Goal: Check status: Check status

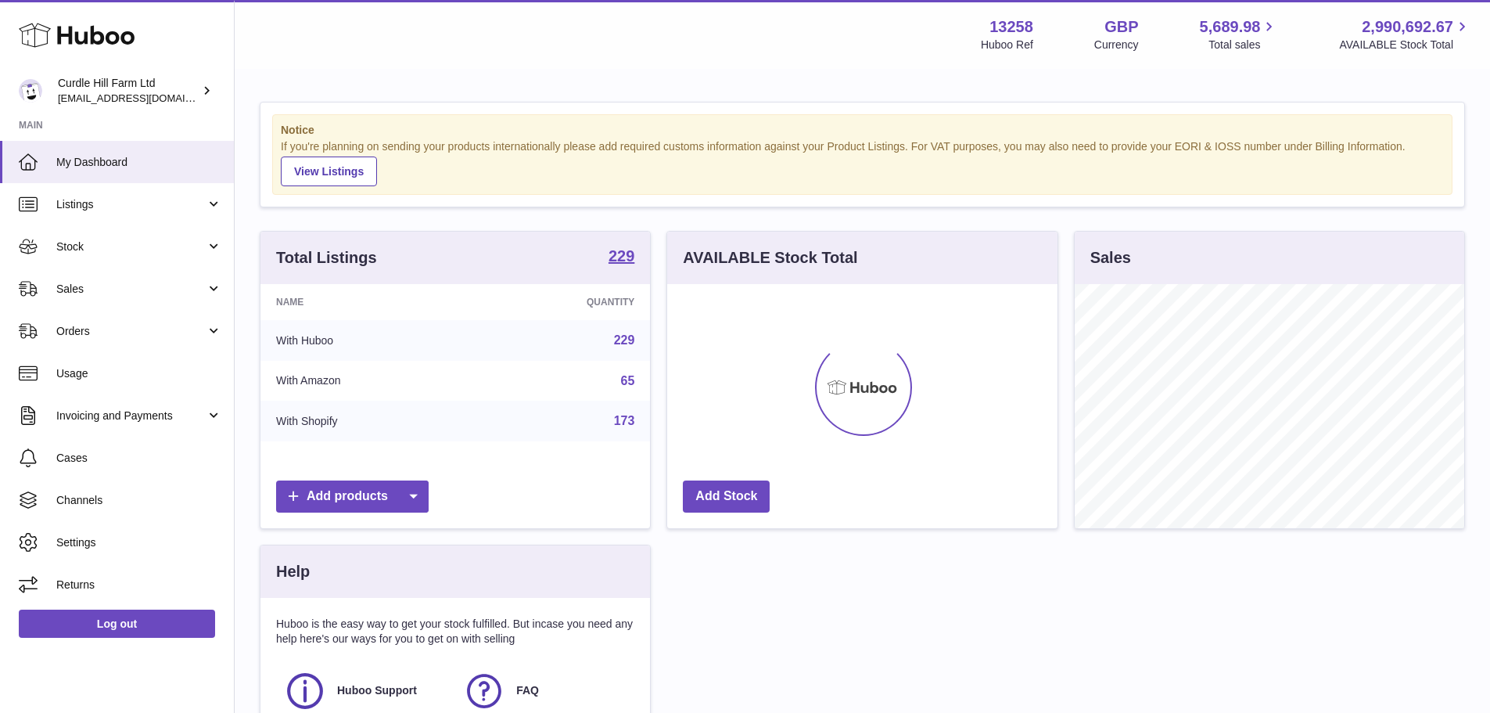
scroll to position [244, 390]
click at [84, 296] on link "Sales" at bounding box center [117, 288] width 234 height 42
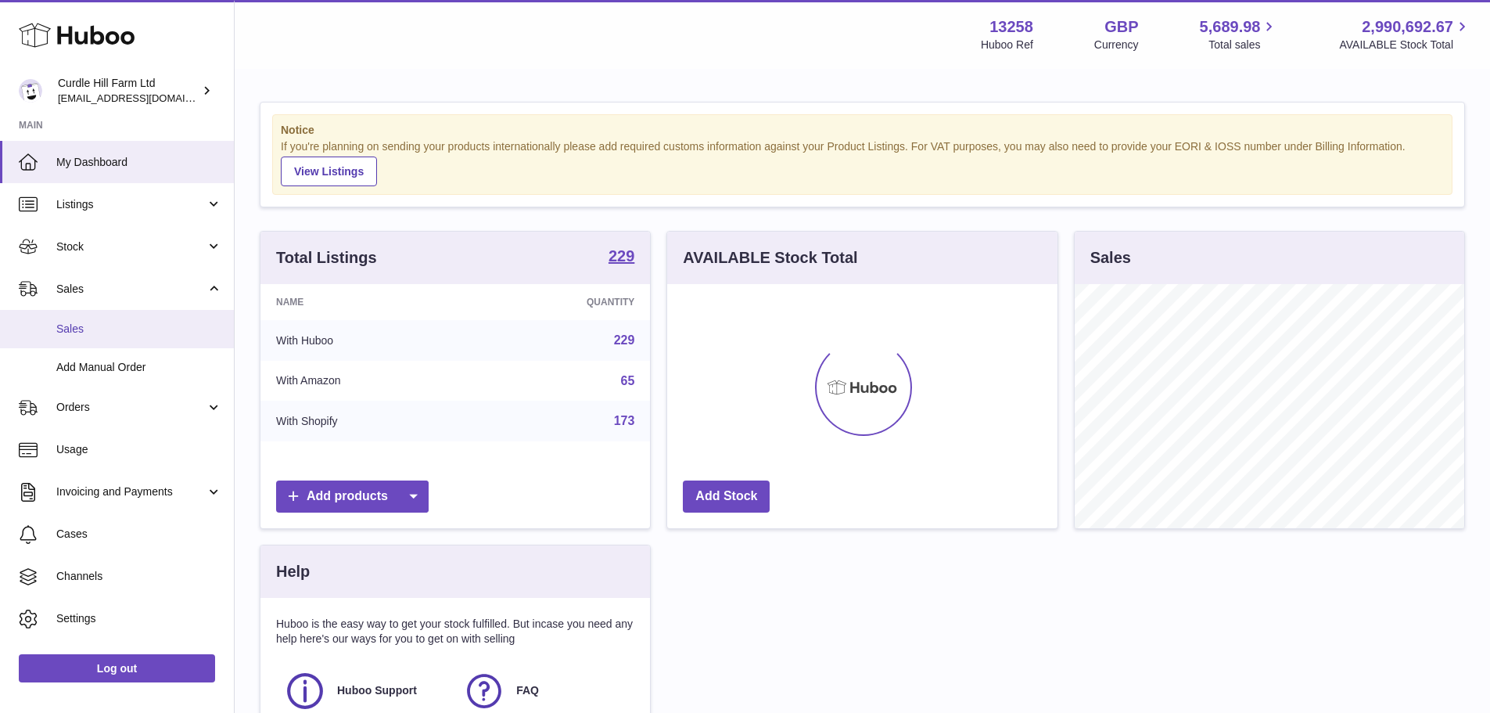
click at [109, 332] on span "Sales" at bounding box center [139, 328] width 166 height 15
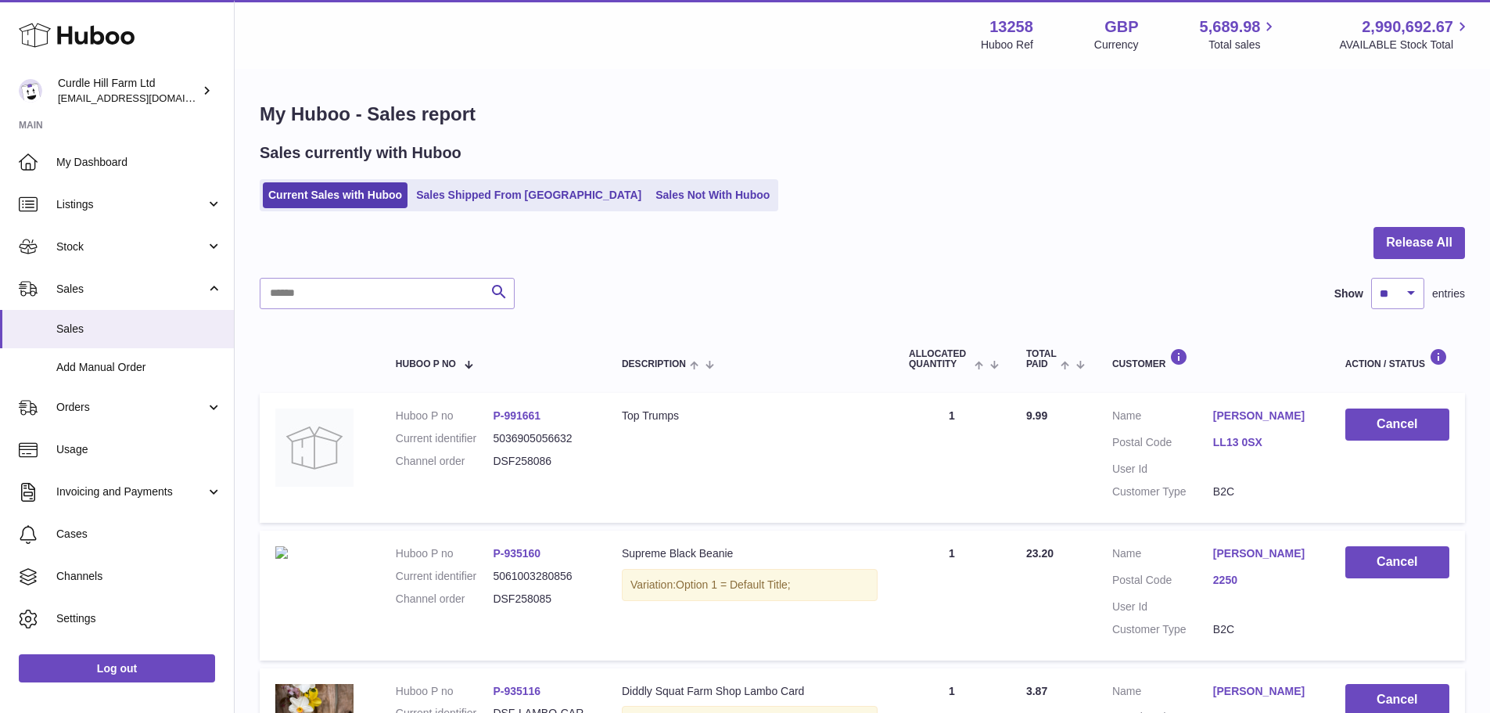
click at [502, 169] on div "Sales currently with Huboo Current Sales with Huboo Sales Shipped From Huboo Sa…" at bounding box center [862, 176] width 1205 height 69
click at [504, 181] on ul "Current Sales with Huboo Sales Shipped From Huboo Sales Not With Huboo" at bounding box center [519, 195] width 519 height 32
click at [504, 185] on link "Sales Shipped From Huboo" at bounding box center [529, 195] width 236 height 26
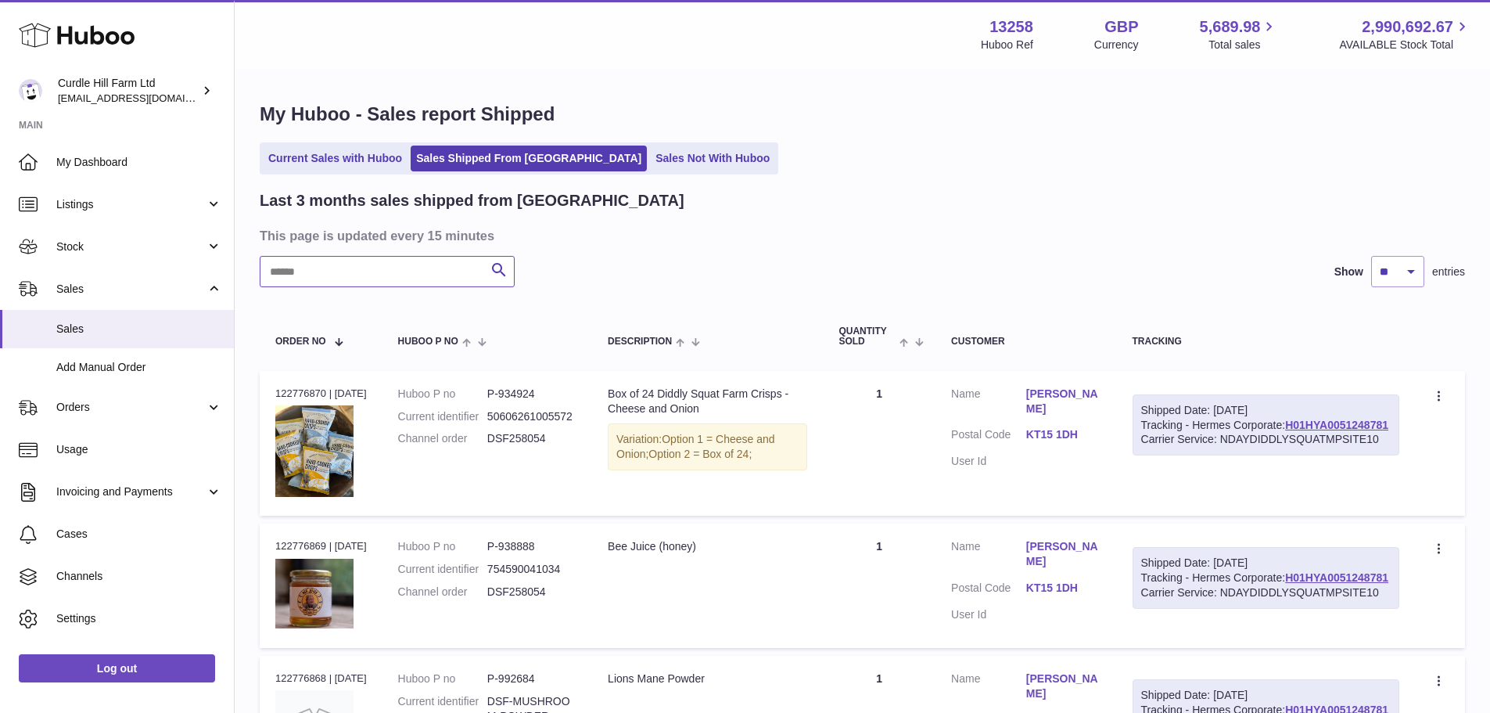
click at [443, 264] on input "text" at bounding box center [387, 271] width 255 height 31
paste input "*********"
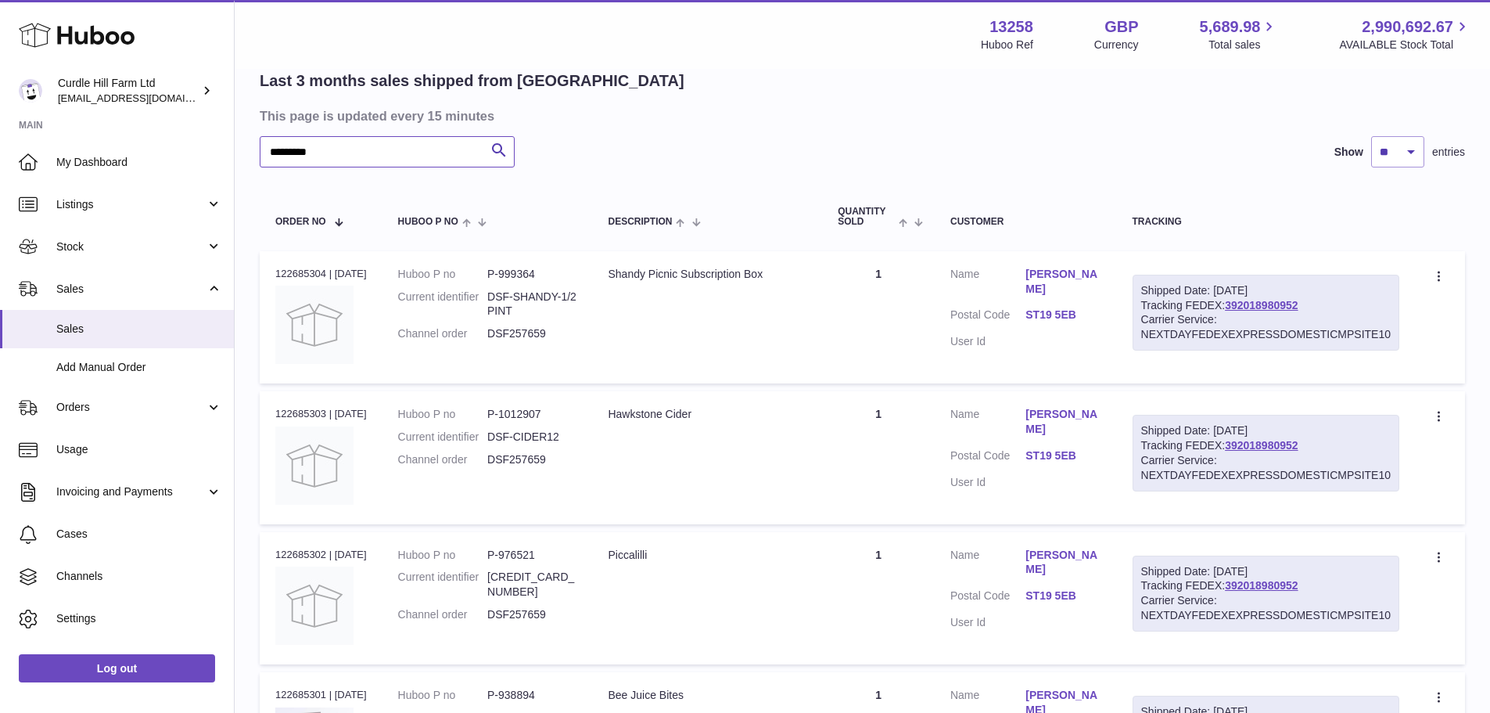
scroll to position [118, 0]
type input "*********"
click at [293, 278] on div "Order no 122685304 | 11th Aug" at bounding box center [321, 275] width 92 height 14
copy div "122685304"
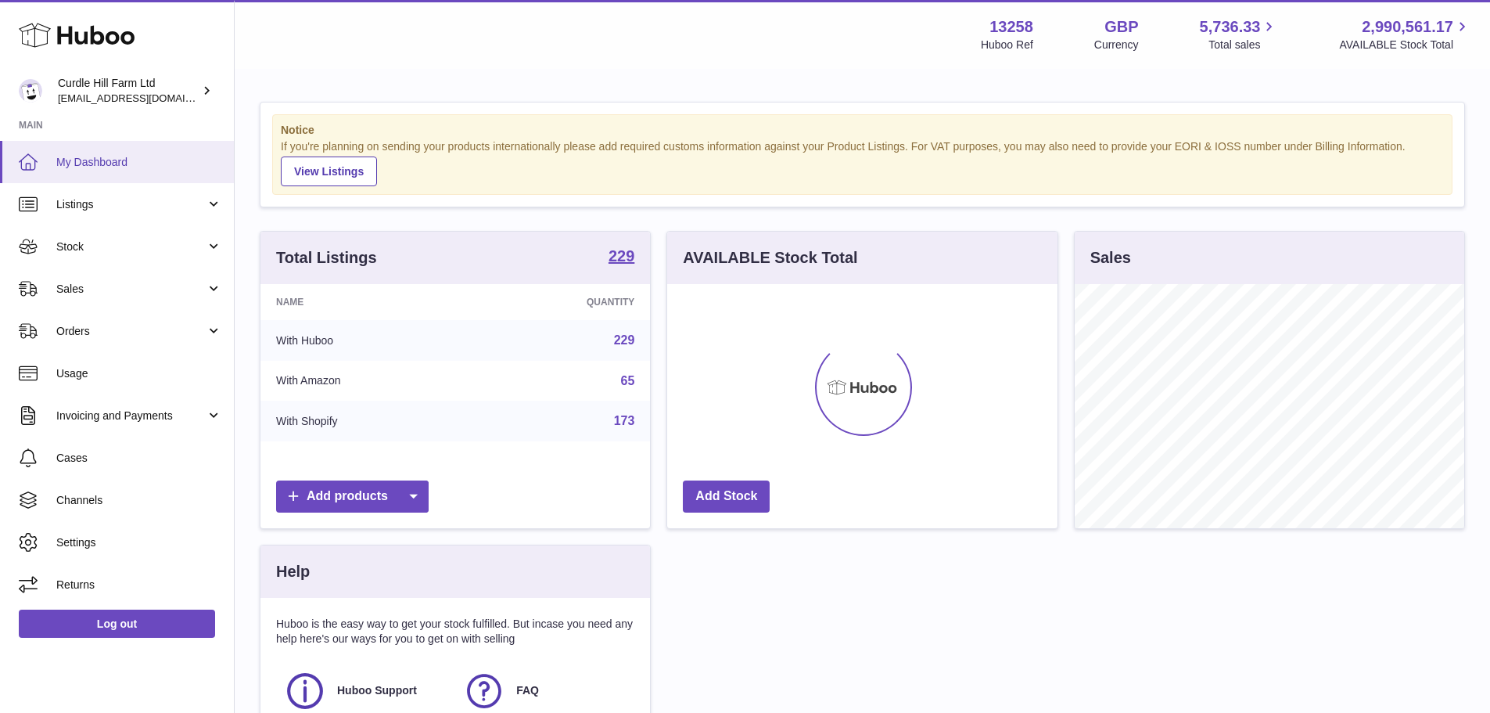
scroll to position [244, 390]
click at [134, 259] on link "Stock" at bounding box center [117, 246] width 234 height 42
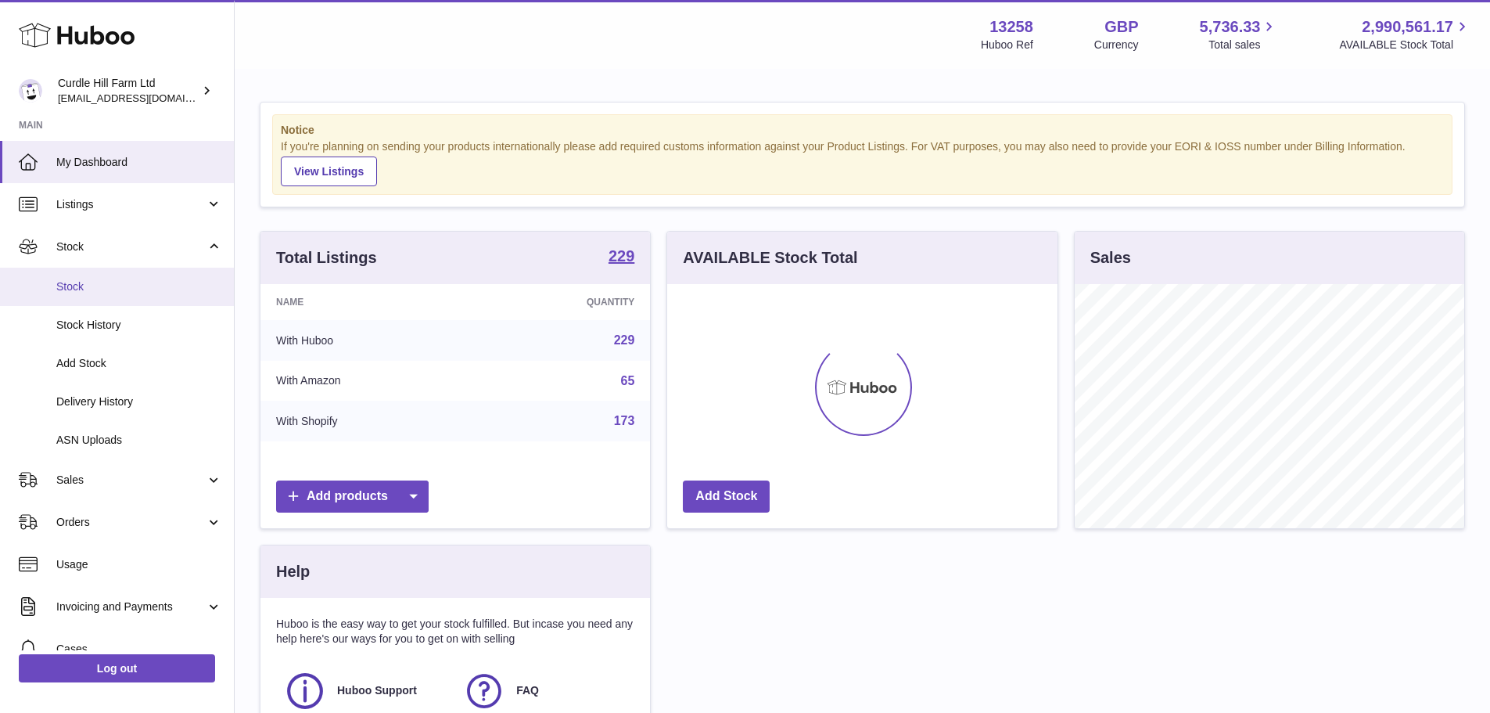
click at [134, 271] on link "Stock" at bounding box center [117, 286] width 234 height 38
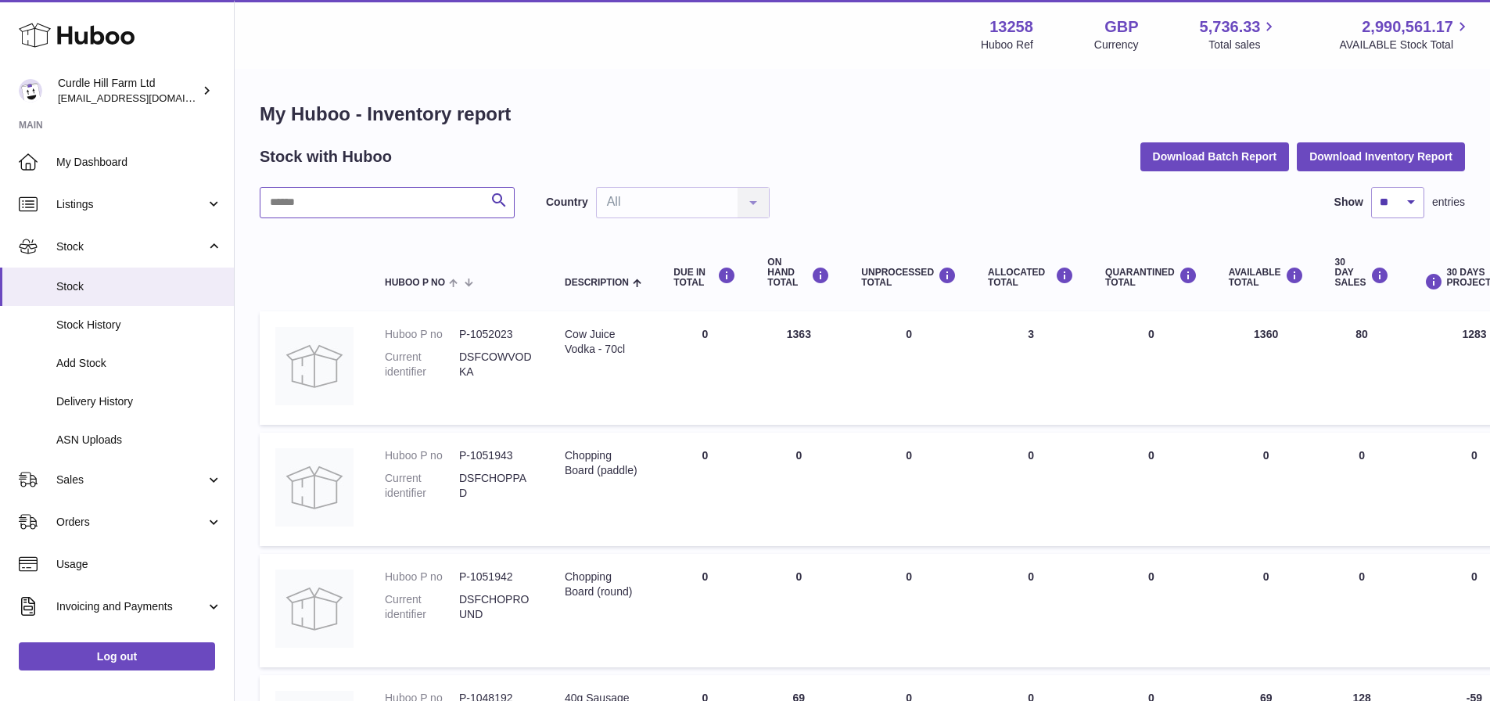
click at [346, 210] on input "text" at bounding box center [387, 202] width 255 height 31
paste input "*******"
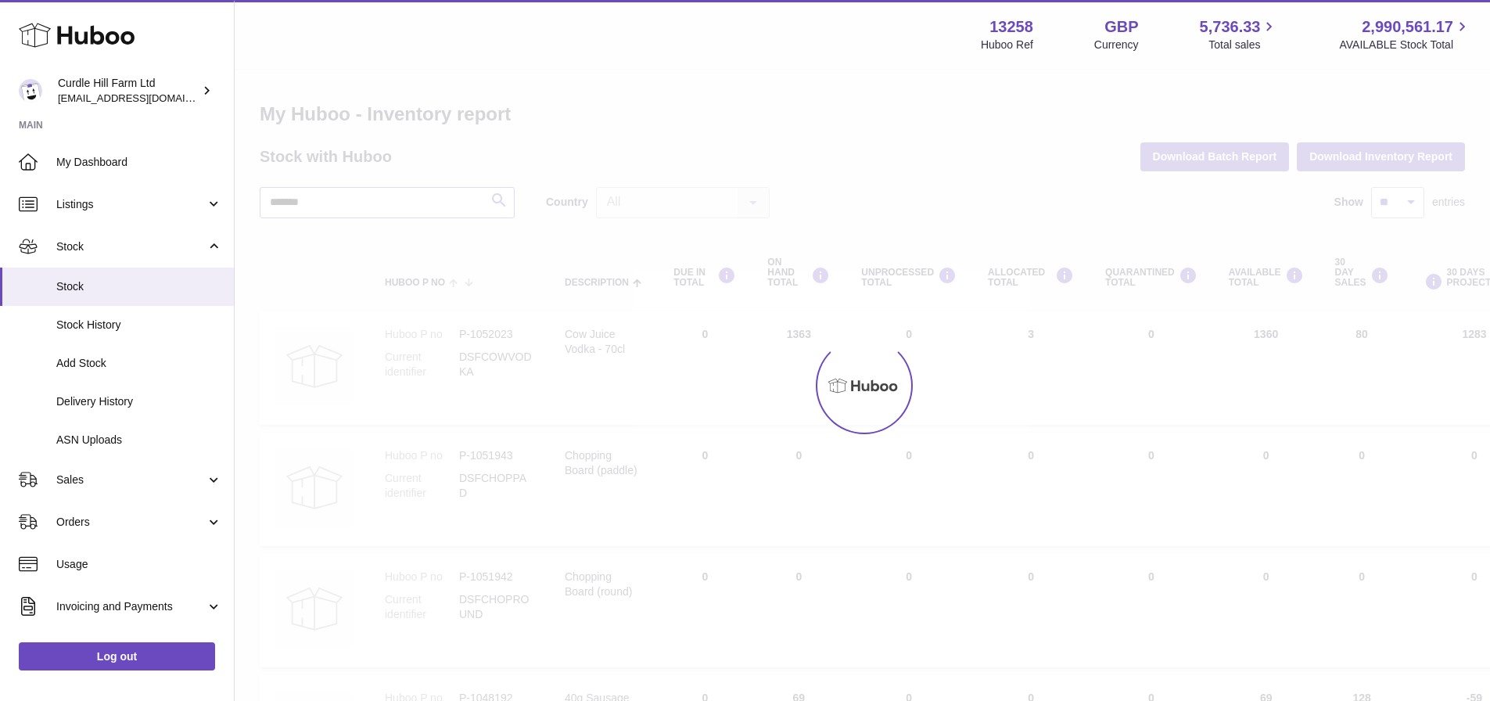
type input "*******"
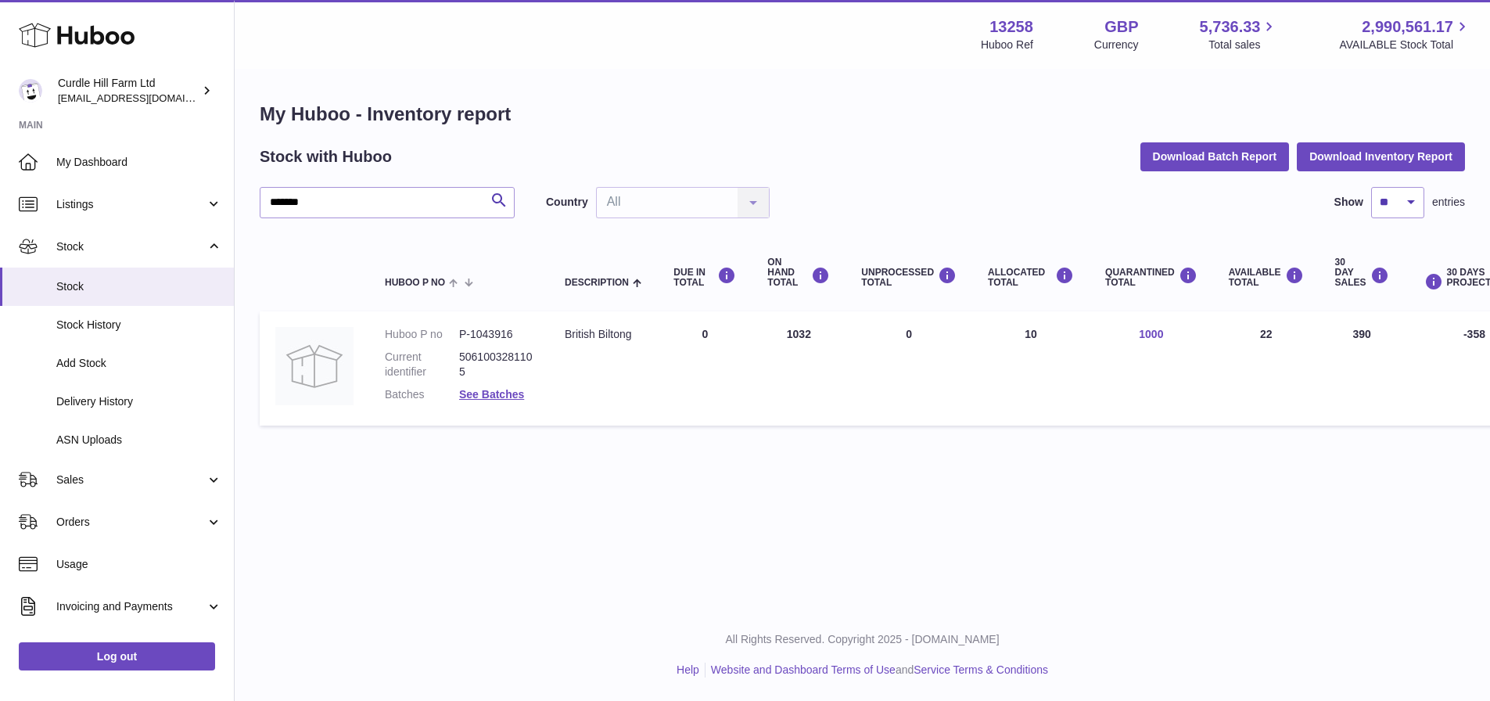
click at [1146, 340] on link "1000" at bounding box center [1151, 334] width 24 height 13
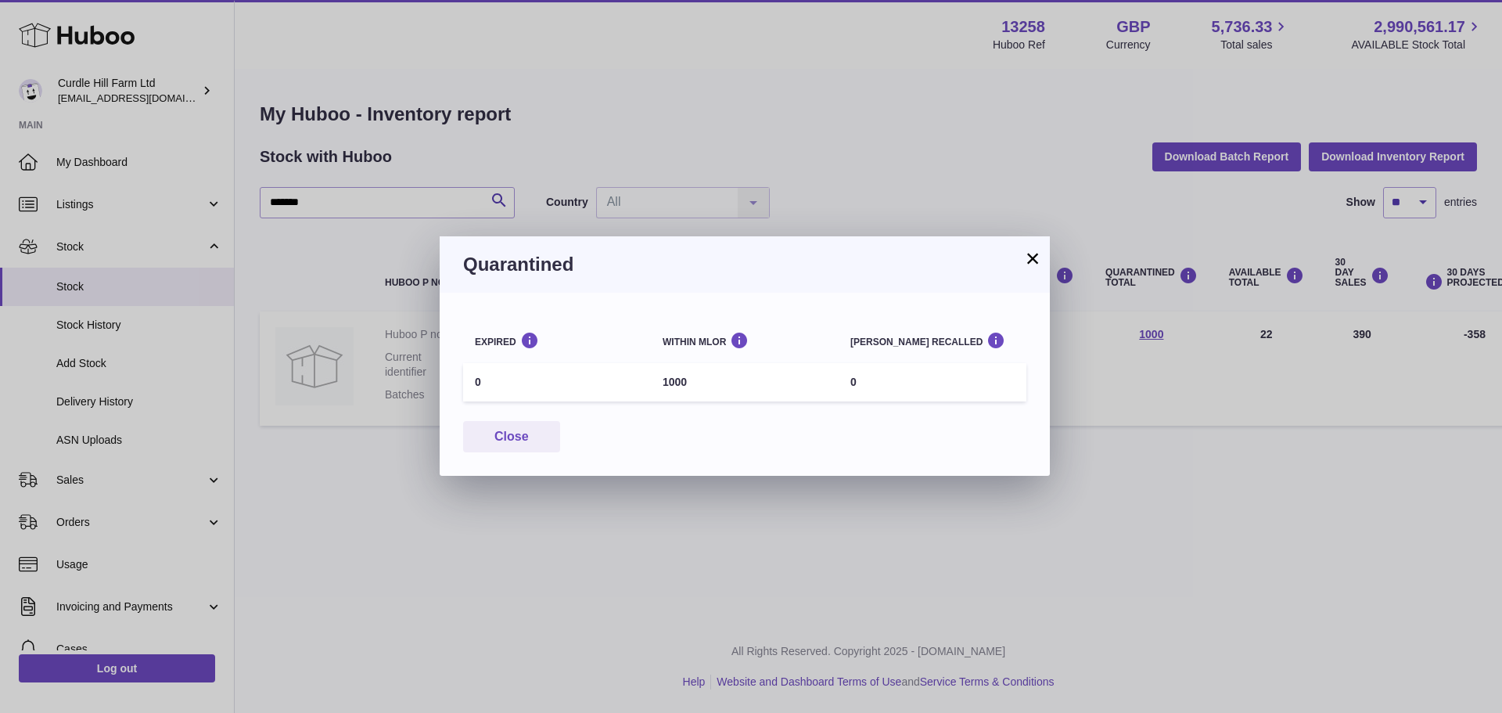
click at [1031, 257] on button "×" at bounding box center [1032, 258] width 19 height 19
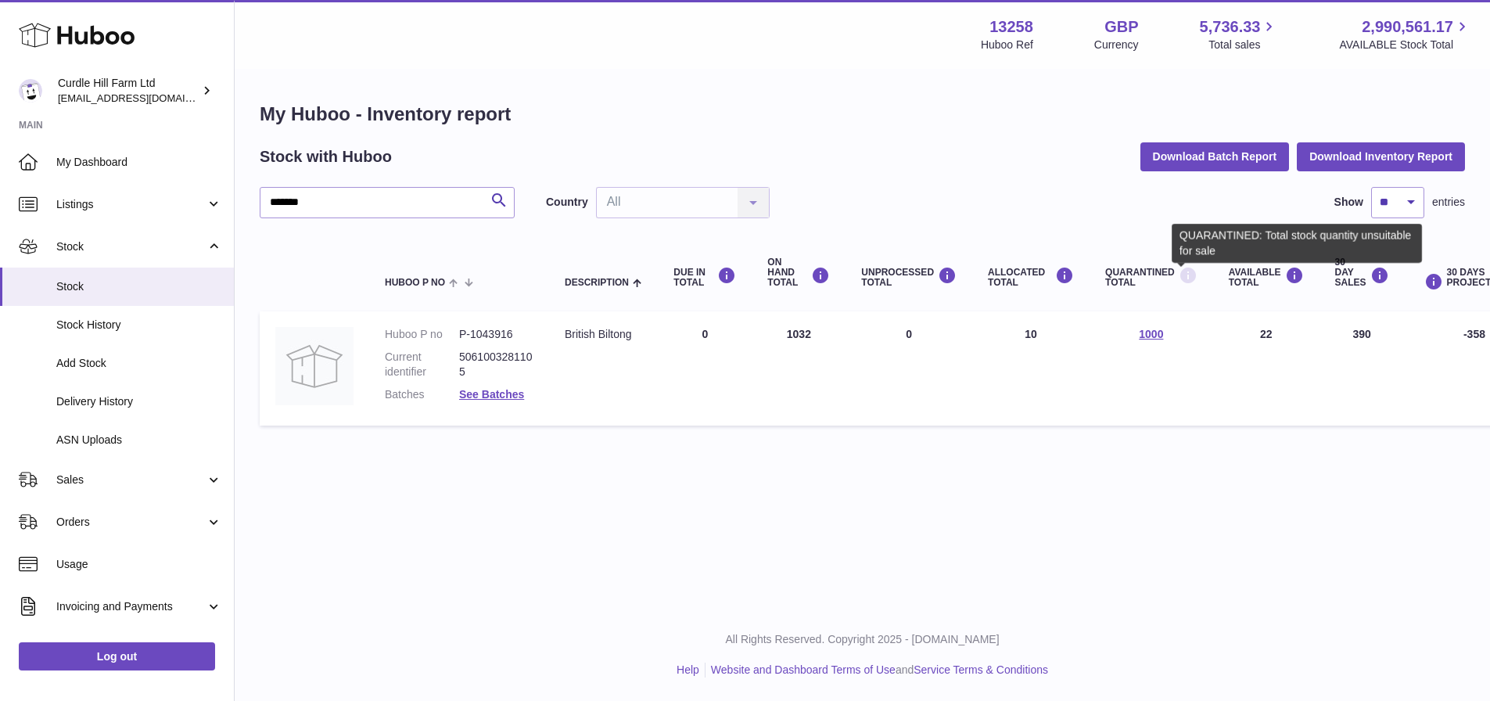
click at [1180, 276] on icon at bounding box center [1188, 276] width 19 height 20
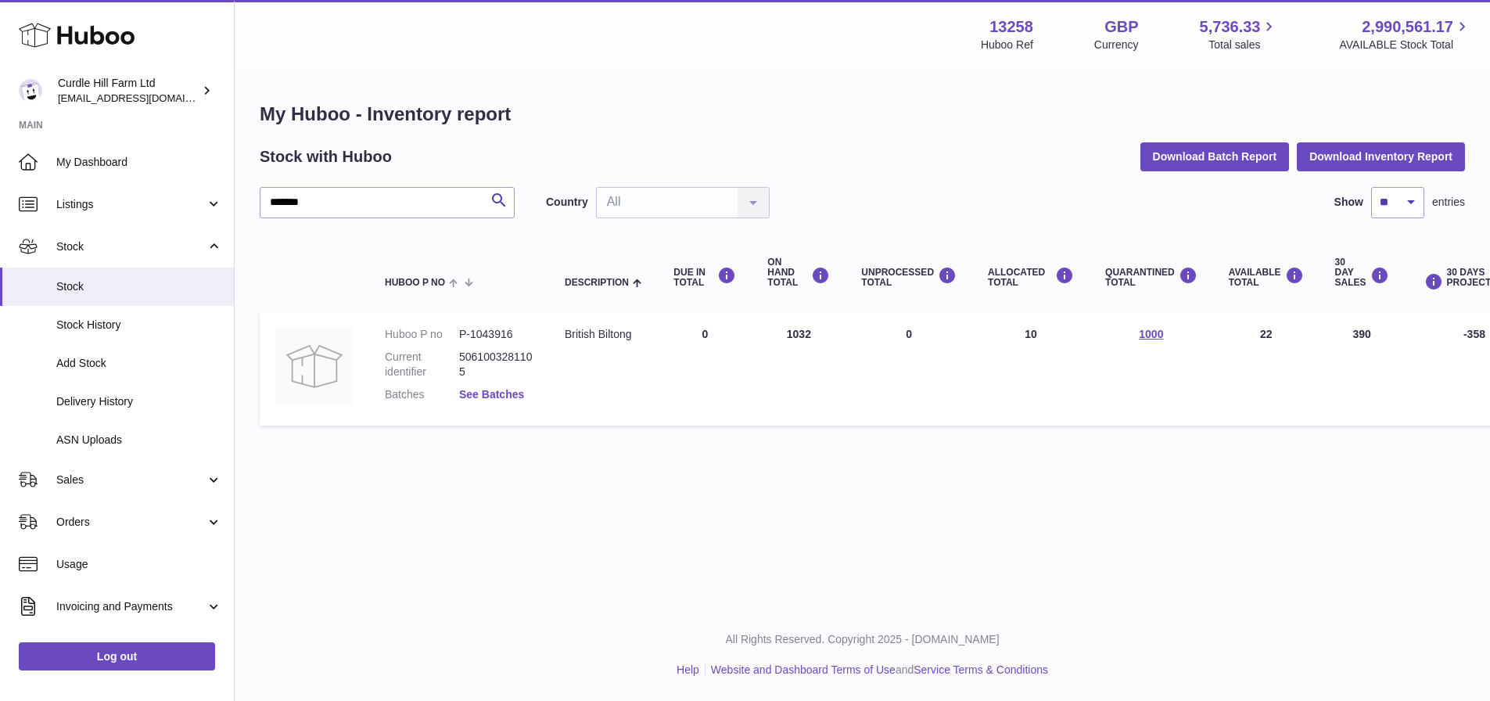
click at [509, 397] on link "See Batches" at bounding box center [491, 394] width 65 height 13
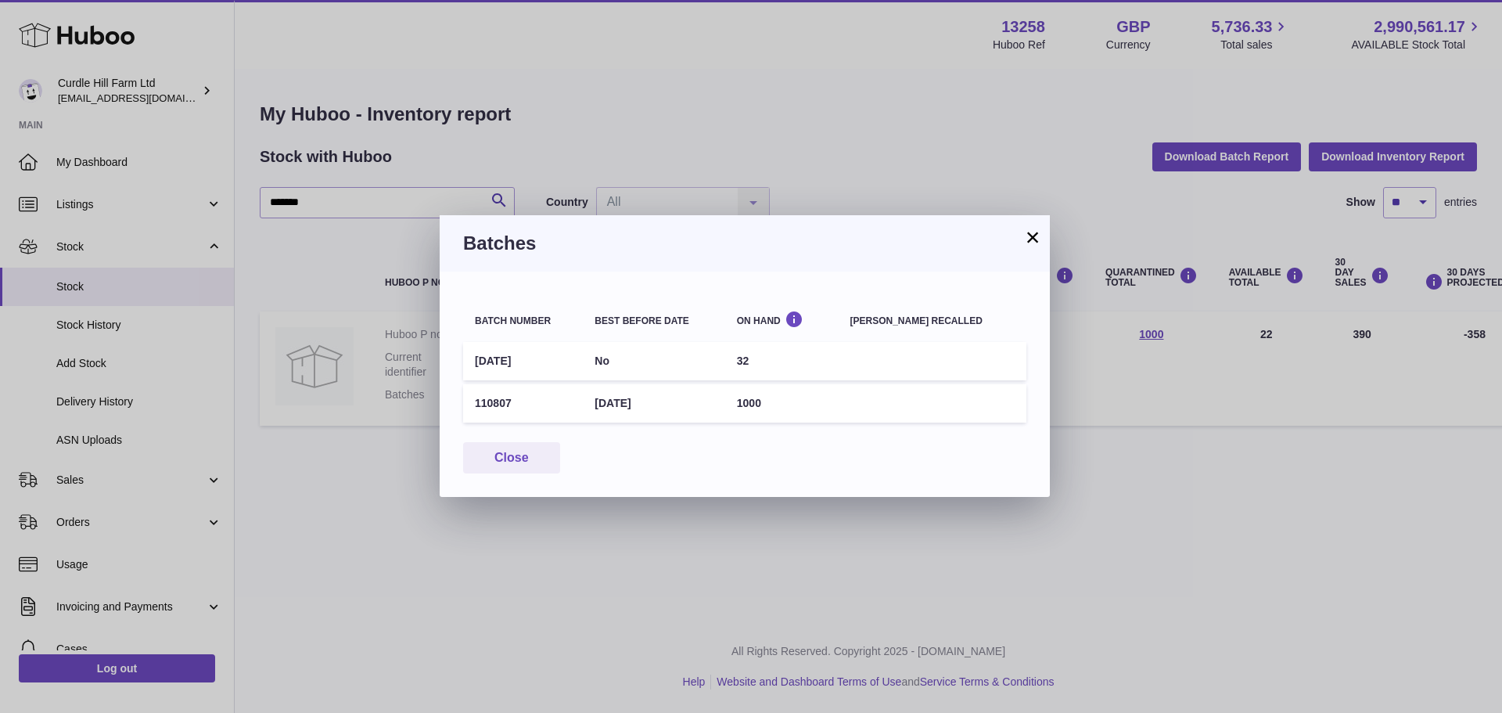
click at [713, 433] on div "Batch number Best before date On Hand Batch recalled 4/6/25 No 32 110807 30th J…" at bounding box center [745, 383] width 610 height 225
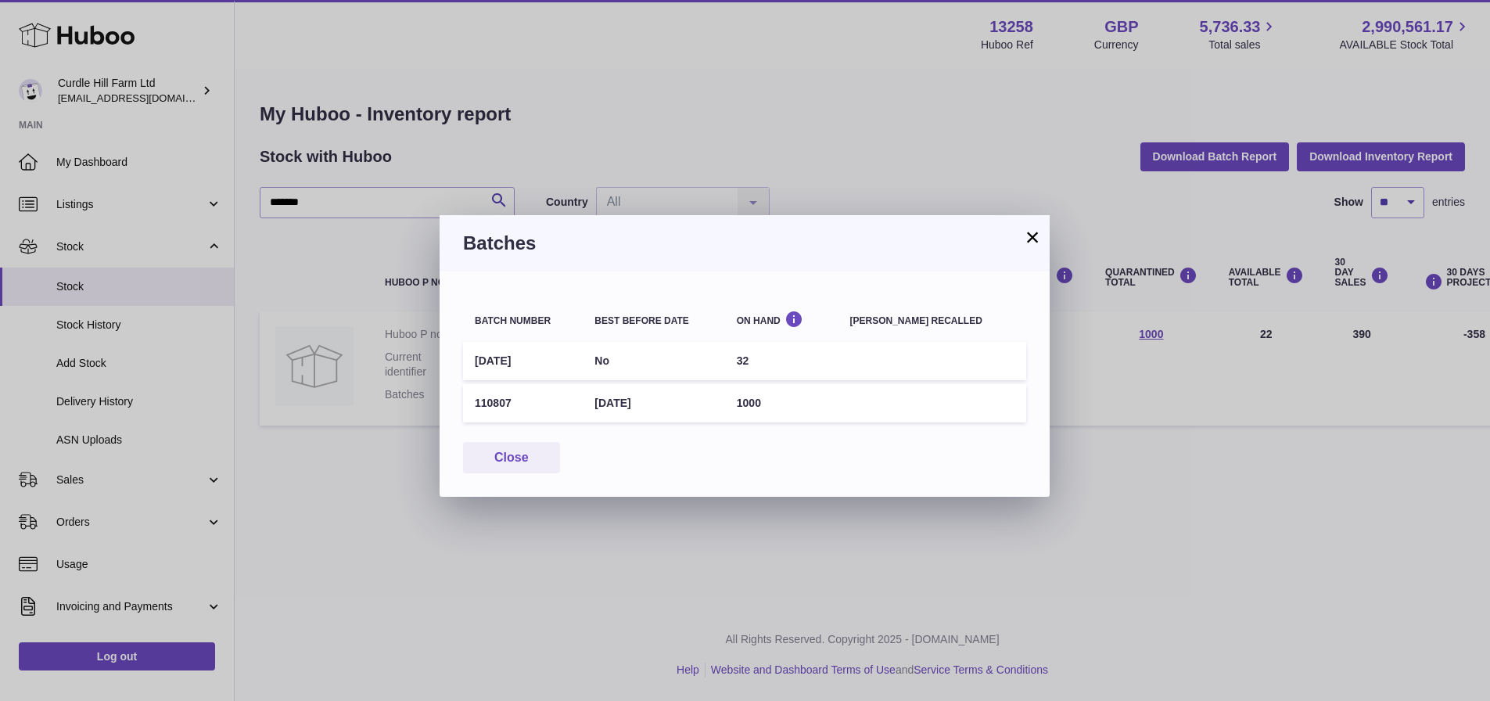
click at [1075, 448] on div "× Batches Batch number Best before date On Hand Batch recalled 4/6/25 No 32 110…" at bounding box center [745, 350] width 1490 height 701
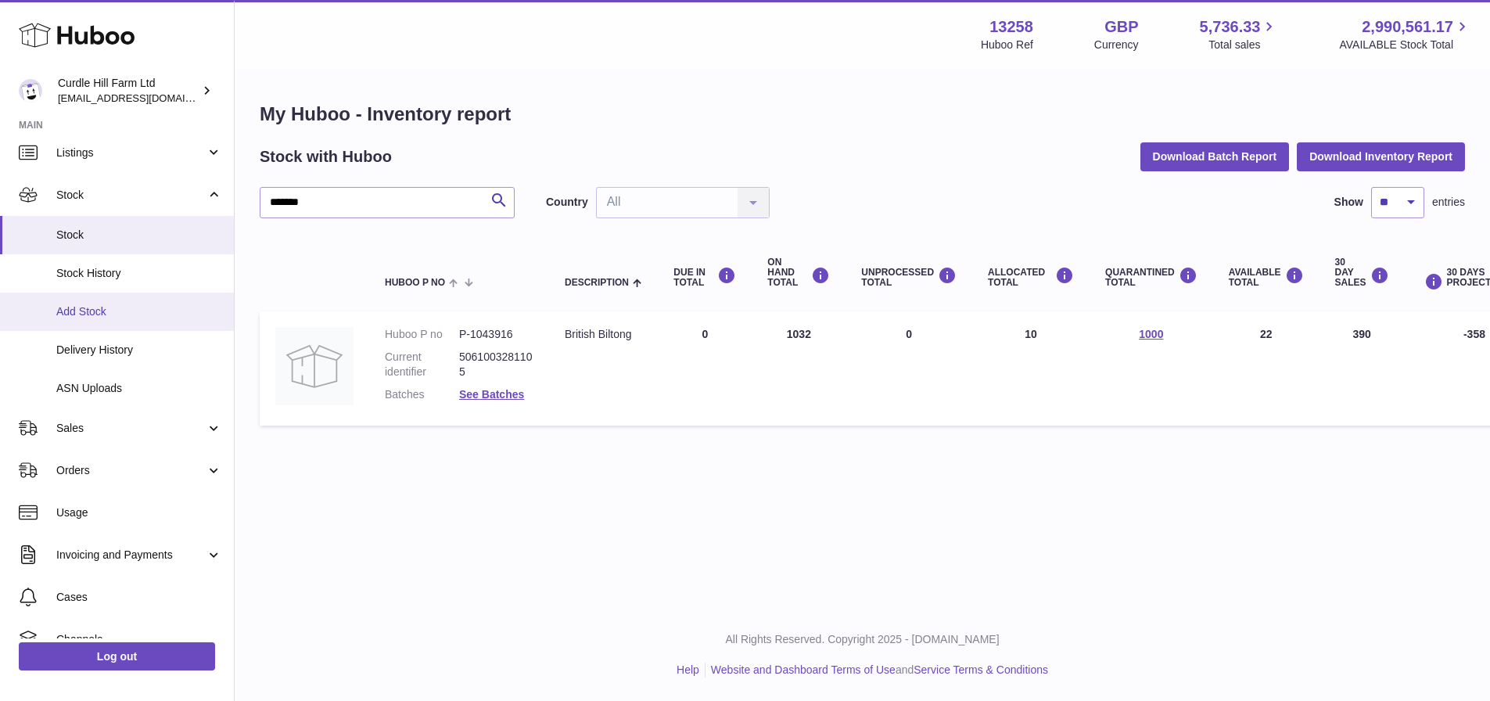
scroll to position [78, 0]
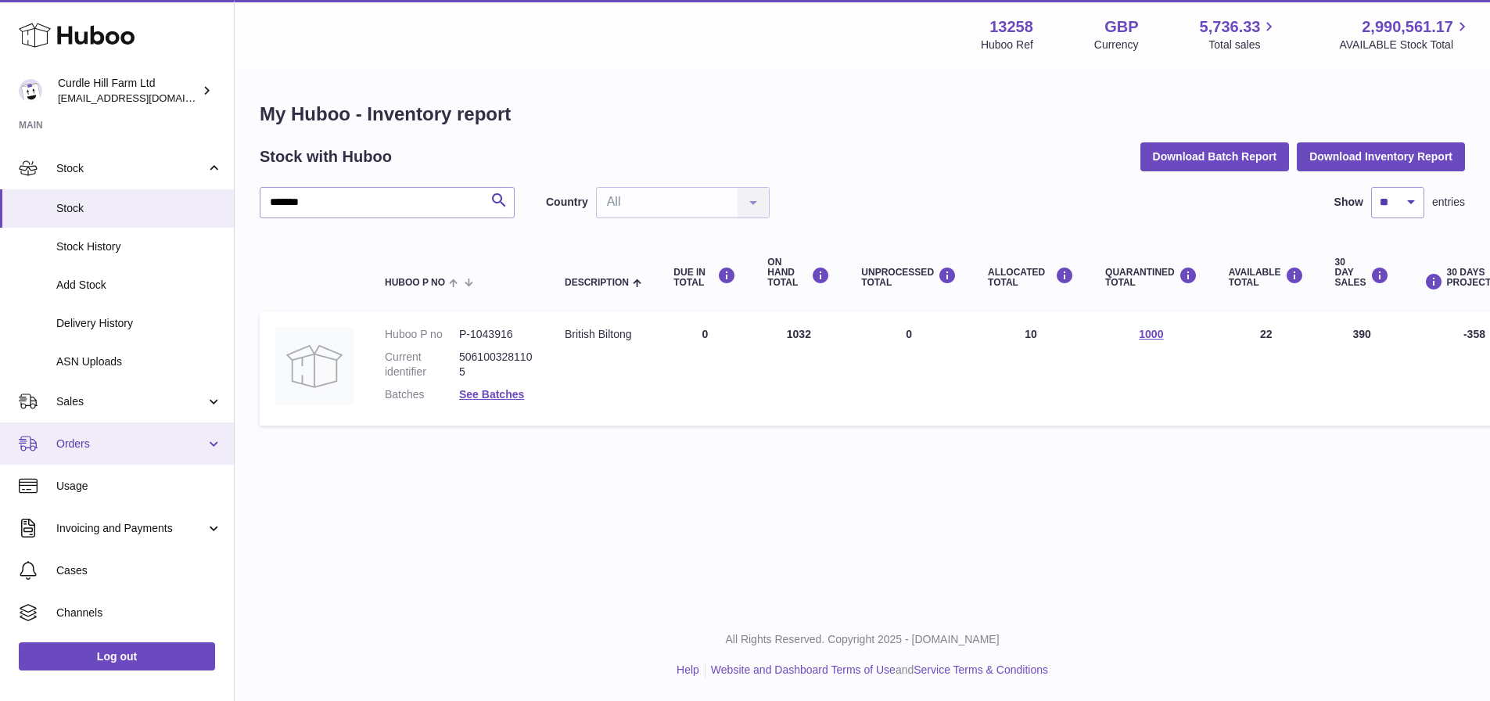
click at [153, 436] on span "Orders" at bounding box center [130, 443] width 149 height 15
click at [598, 335] on div "British Biltong" at bounding box center [603, 334] width 77 height 15
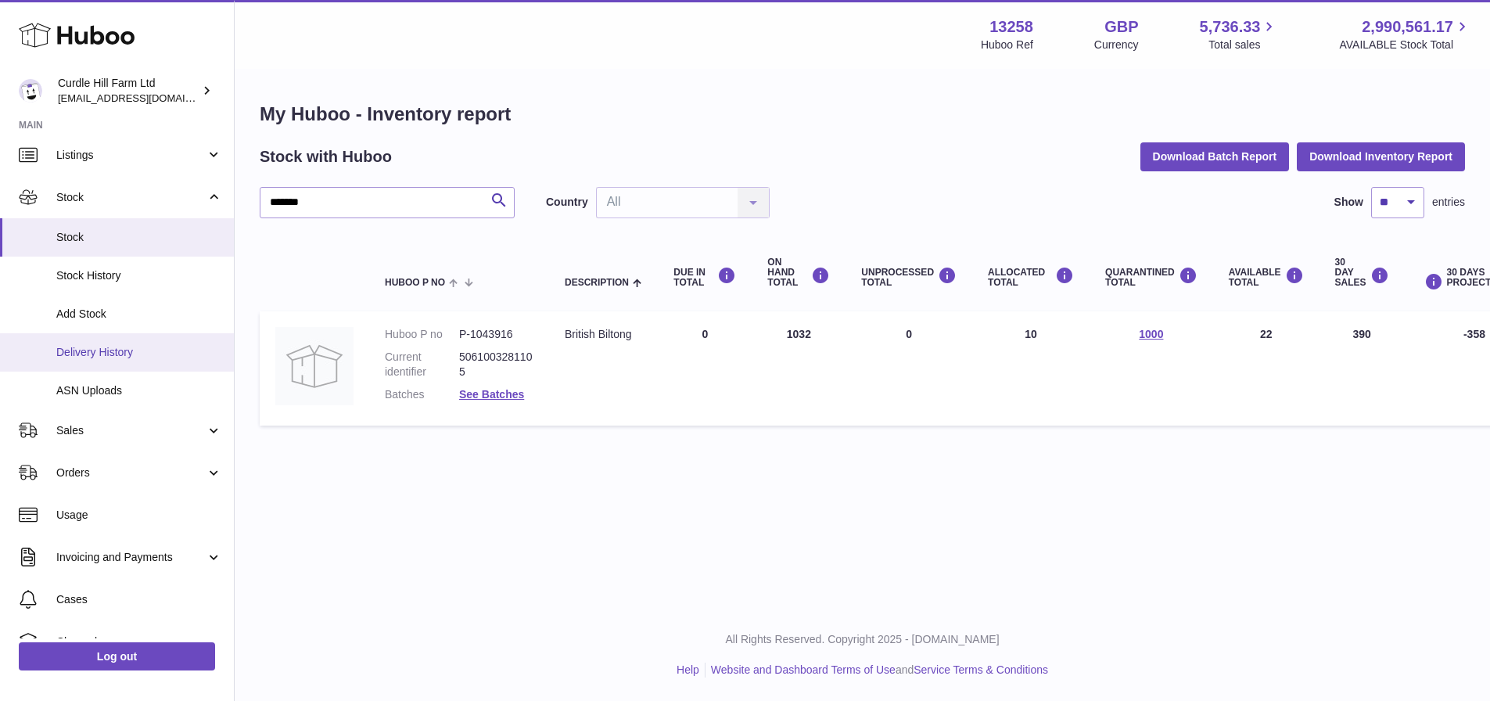
scroll to position [0, 0]
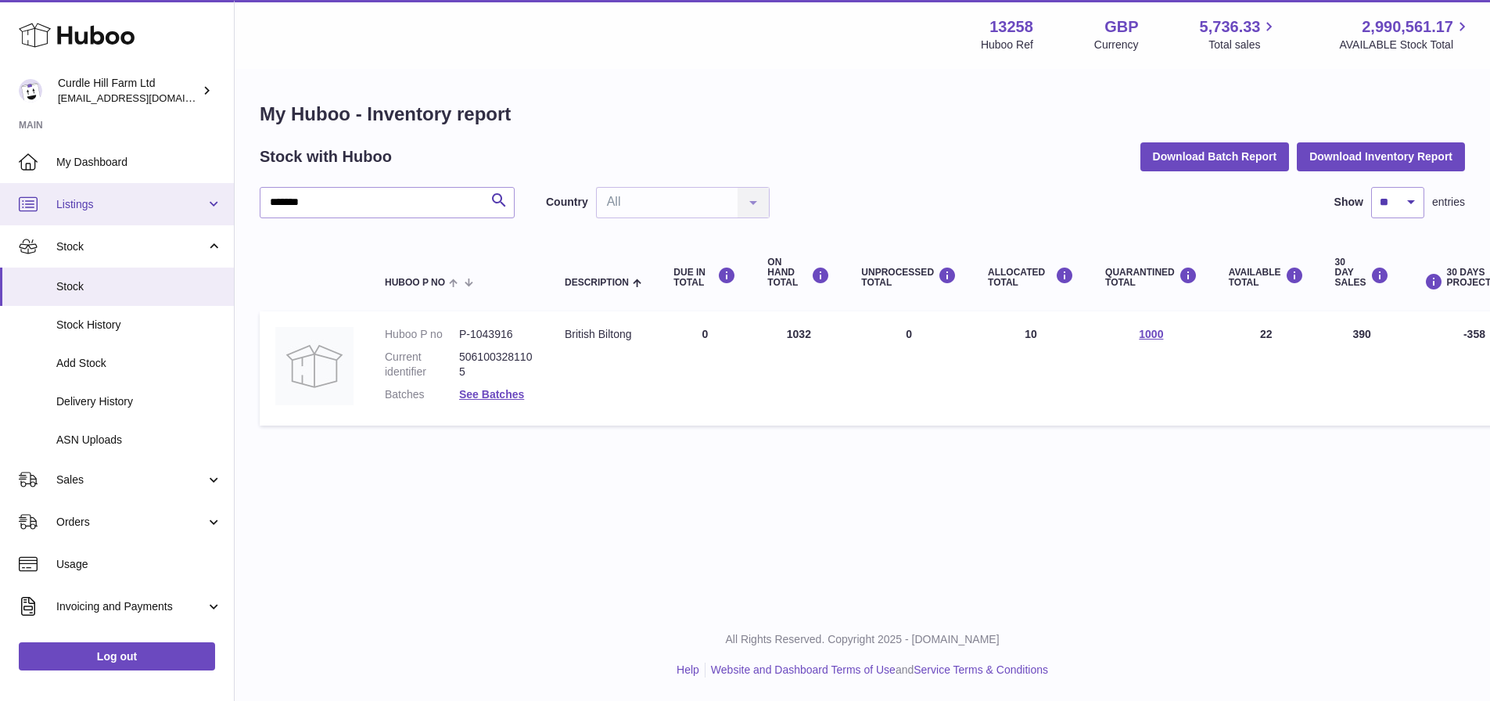
click at [149, 200] on span "Listings" at bounding box center [130, 204] width 149 height 15
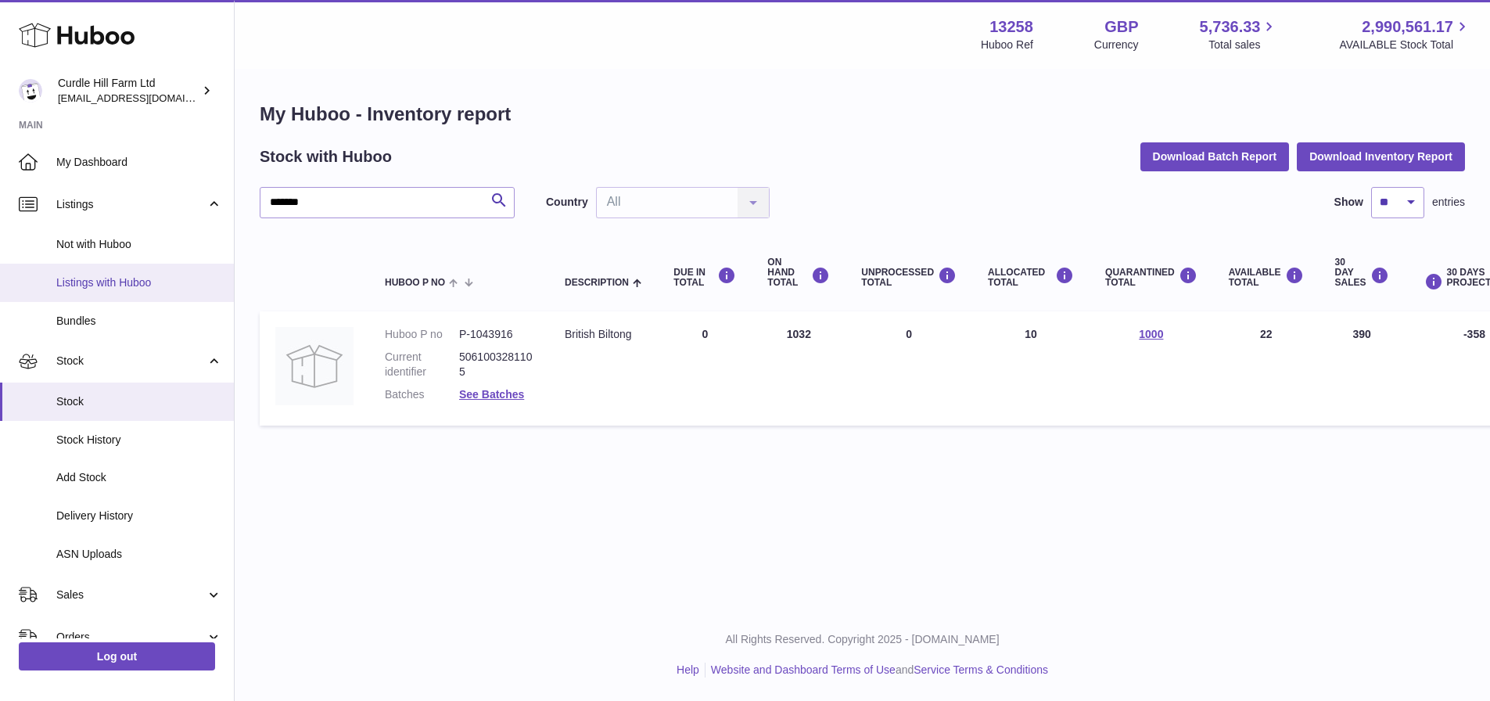
click at [156, 283] on span "Listings with Huboo" at bounding box center [139, 282] width 166 height 15
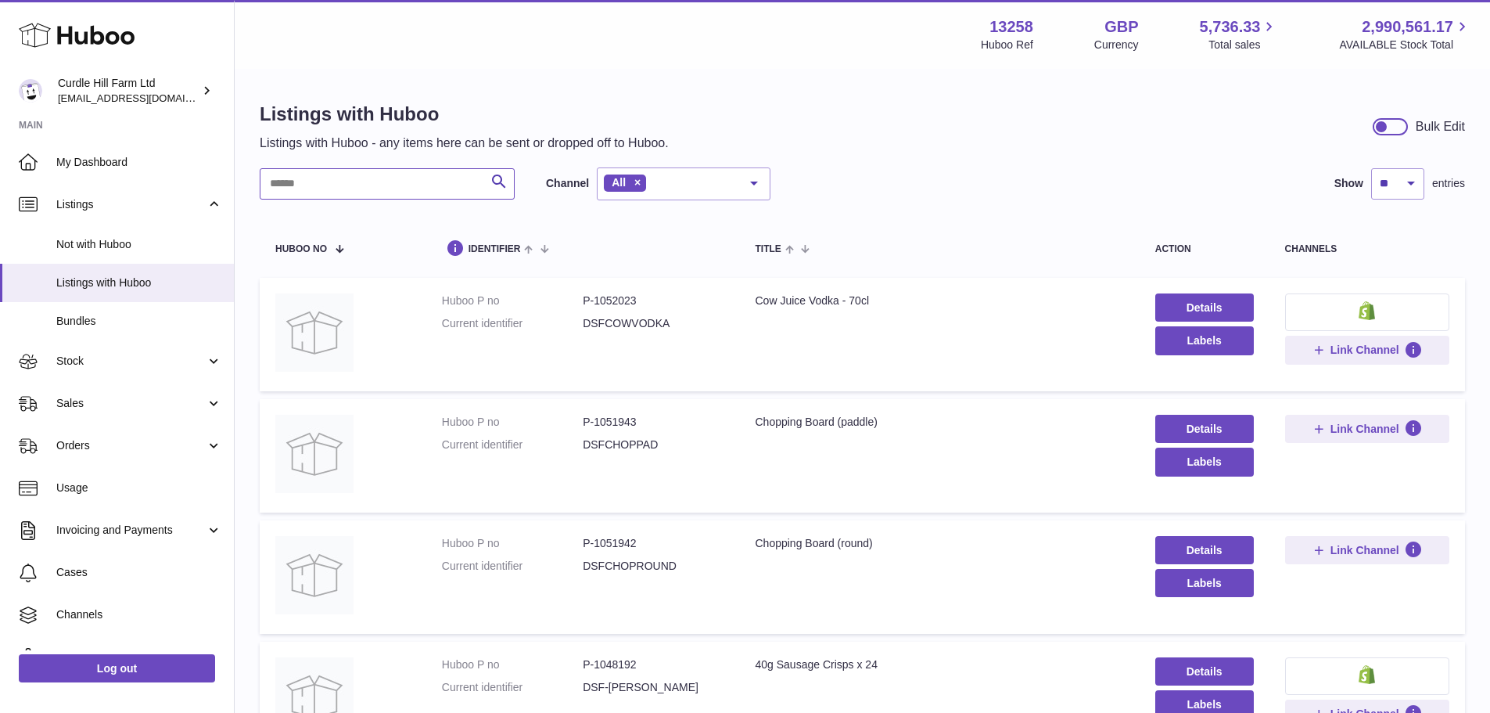
click at [415, 188] on input "text" at bounding box center [387, 183] width 255 height 31
paste input "*******"
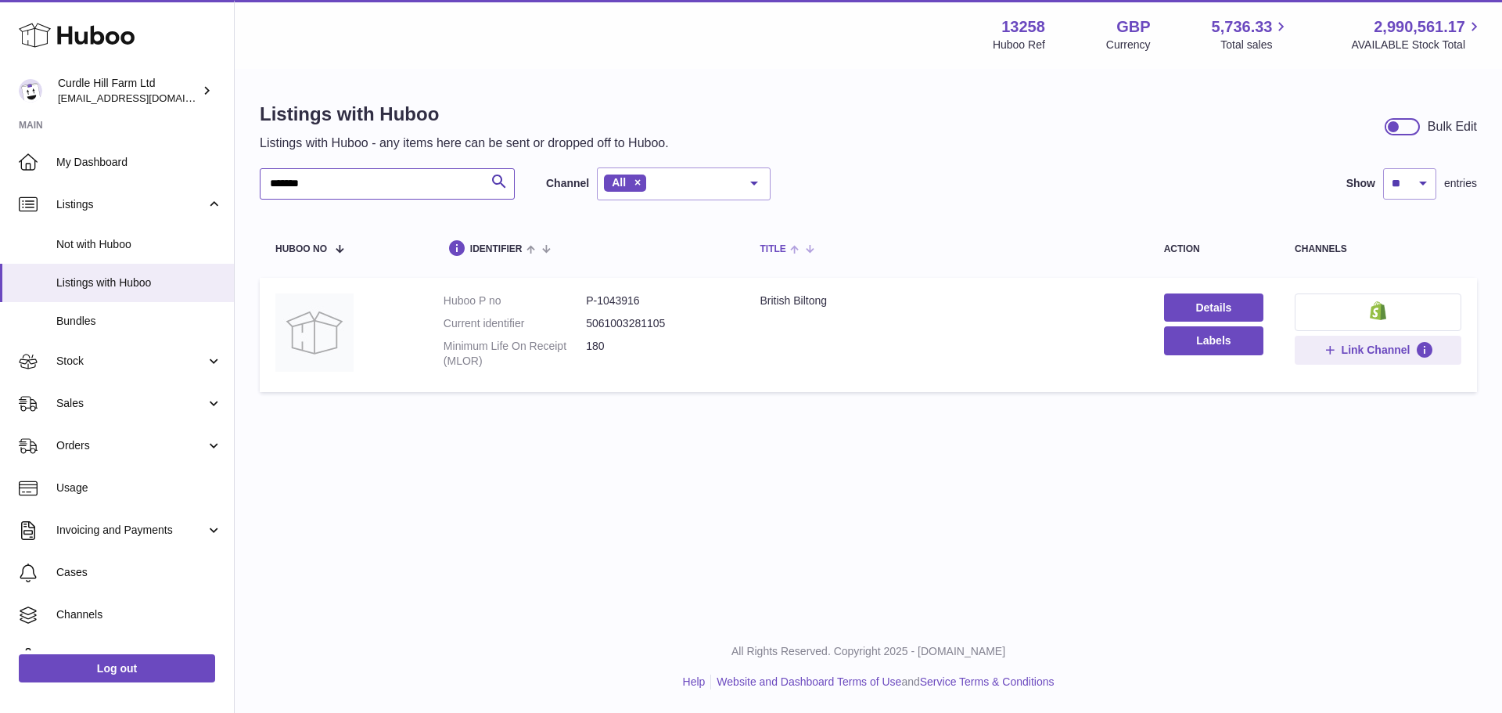
type input "*******"
click at [1239, 293] on link "Details" at bounding box center [1213, 307] width 99 height 28
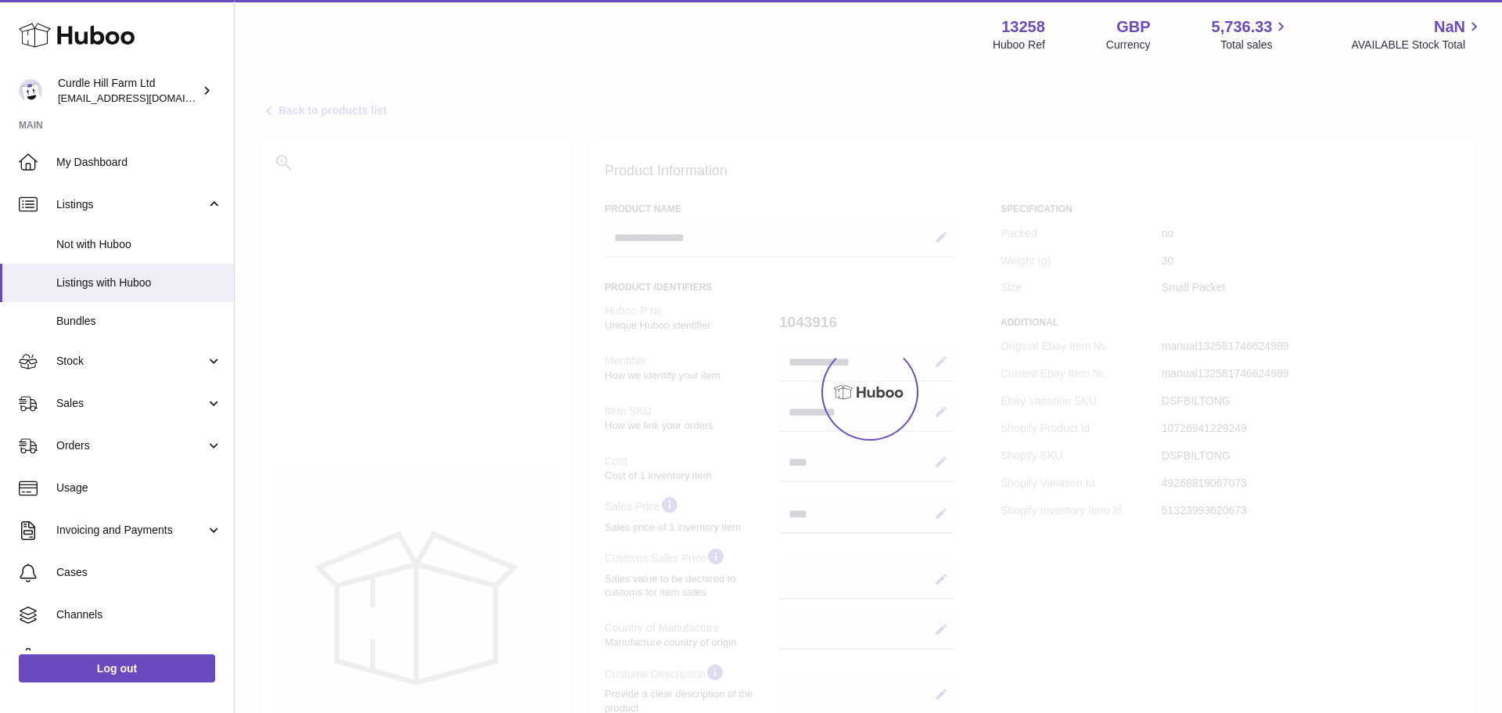
select select
select select "****"
